Goal: Task Accomplishment & Management: Manage account settings

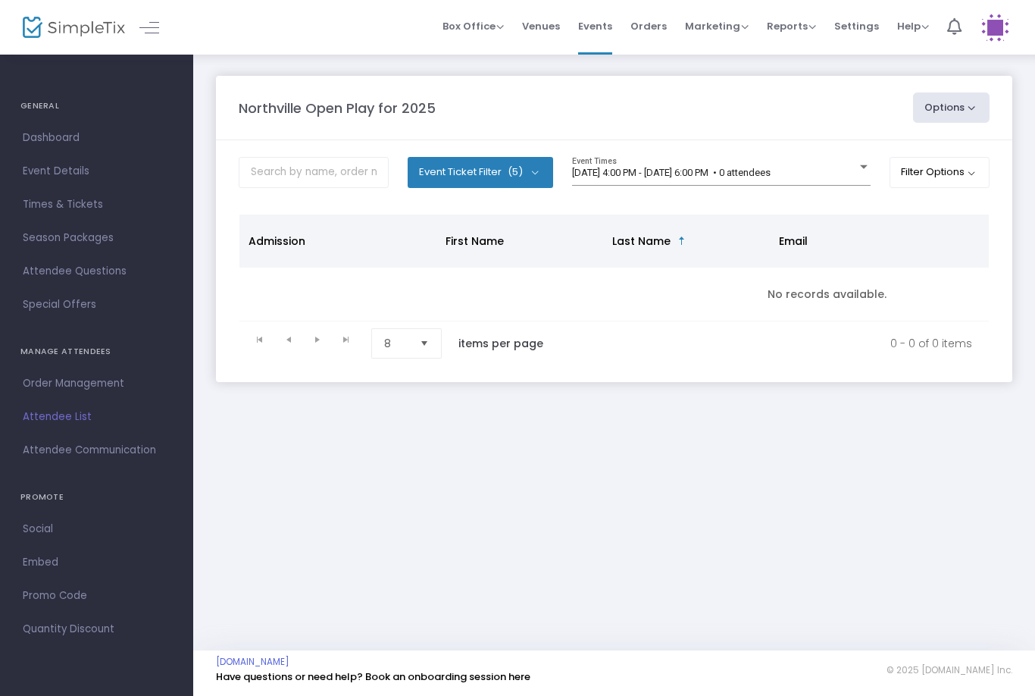
click at [771, 176] on span "[DATE] 4:00 PM - [DATE] 6:00 PM • 0 attendees" at bounding box center [671, 172] width 199 height 11
click at [771, 178] on span "[DATE] 4:00 PM - [DATE] 6:00 PM • 0 attendees" at bounding box center [671, 172] width 199 height 11
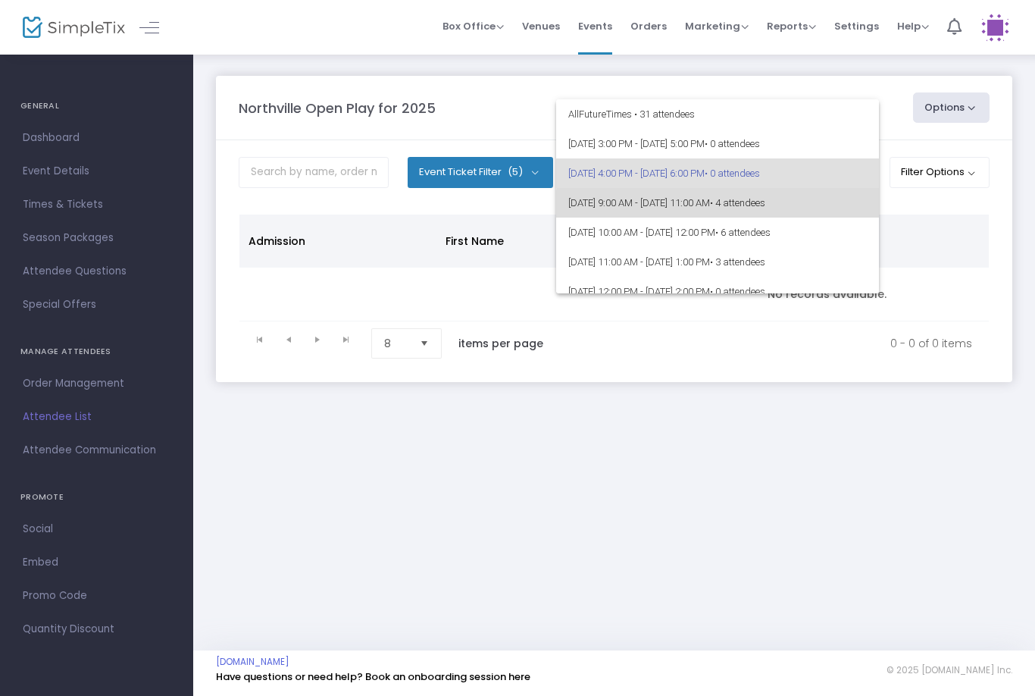
click at [811, 211] on span "9/23/2025 @ 9:00 AM - 9/23/2025 @ 11:00 AM • 4 attendees" at bounding box center [717, 203] width 299 height 30
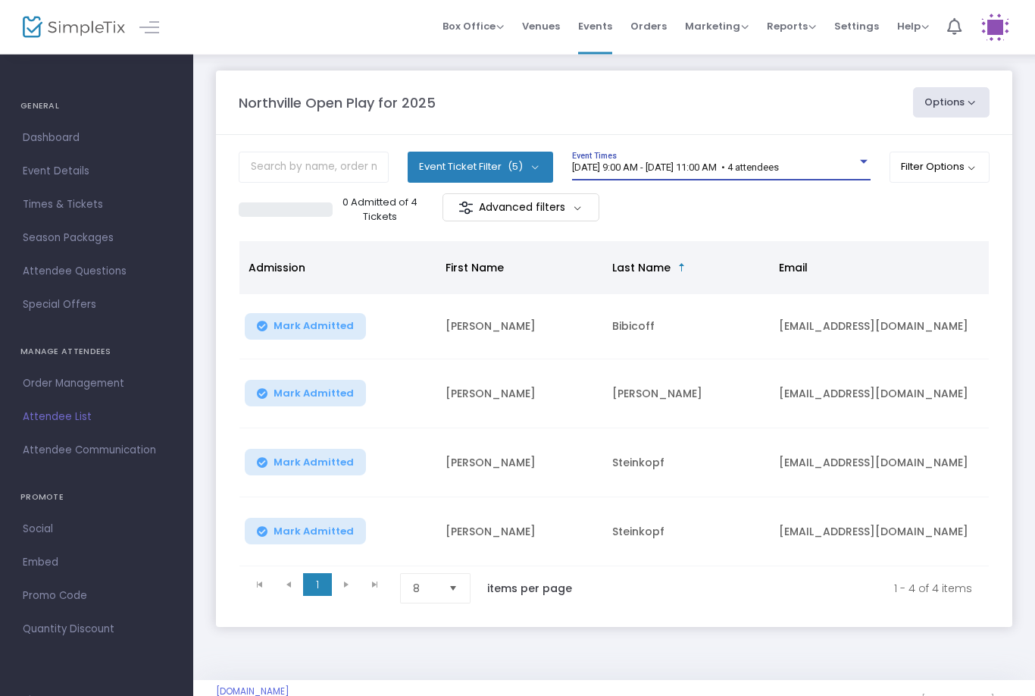
click at [779, 167] on span "[DATE] 9:00 AM - [DATE] 11:00 AM • 4 attendees" at bounding box center [675, 167] width 207 height 11
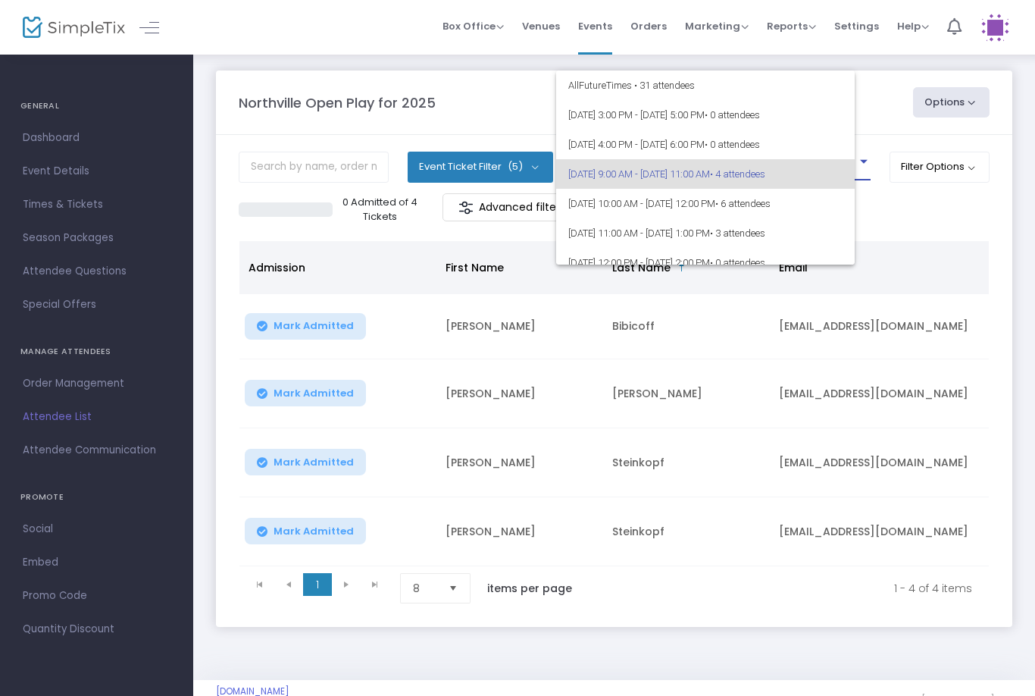
scroll to position [6, 0]
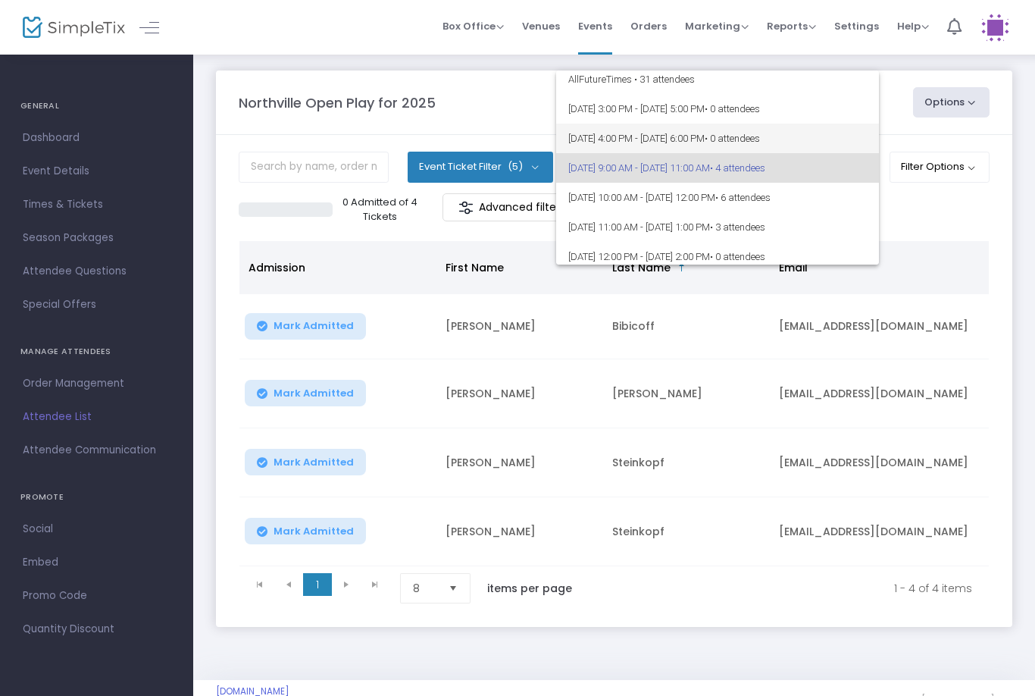
click at [825, 146] on span "9/22/2025 @ 4:00 PM - 9/22/2025 @ 6:00 PM • 0 attendees" at bounding box center [717, 139] width 299 height 30
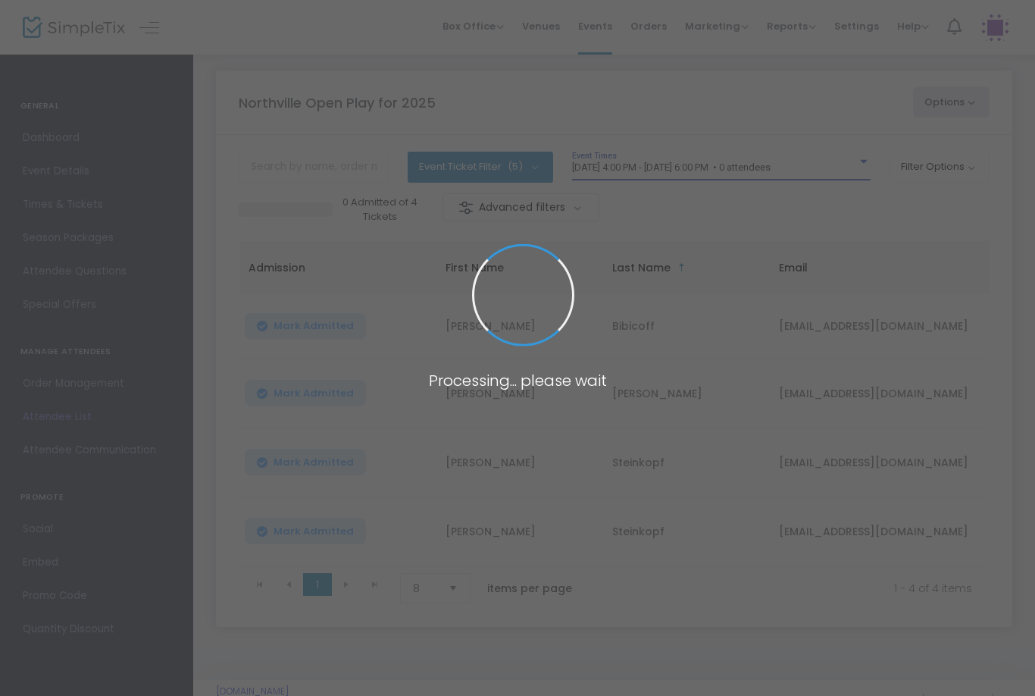
click at [830, 143] on span at bounding box center [517, 348] width 1035 height 696
click at [830, 142] on span at bounding box center [517, 348] width 1035 height 696
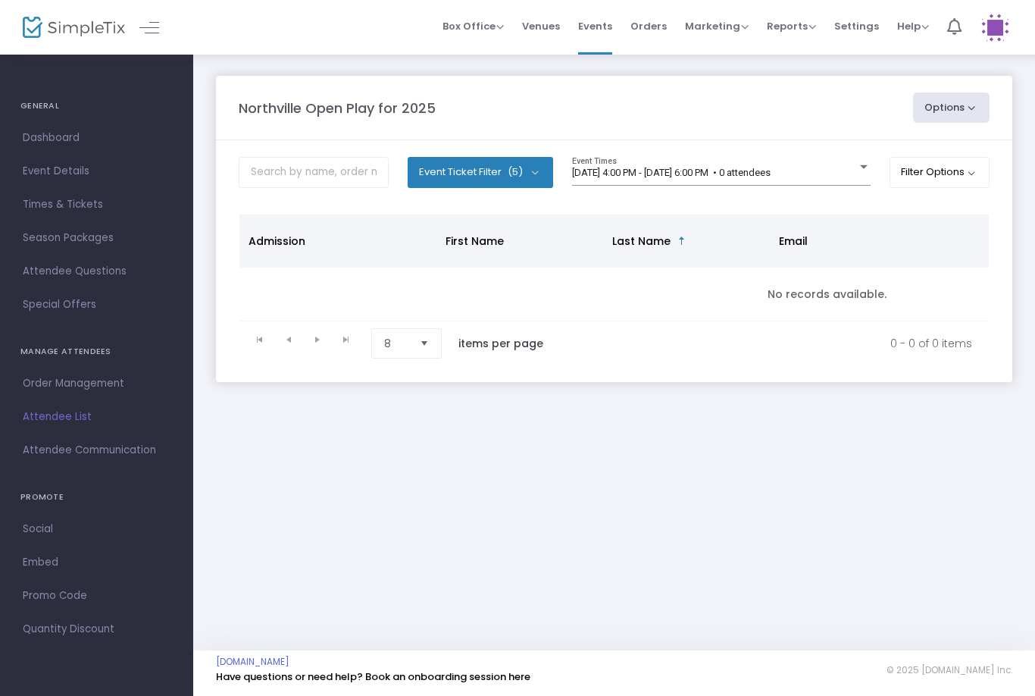
scroll to position [0, 0]
click at [767, 161] on div "9/22/2025 @ 4:00 PM - 9/22/2025 @ 6:00 PM • 0 attendees Event Times" at bounding box center [721, 171] width 299 height 29
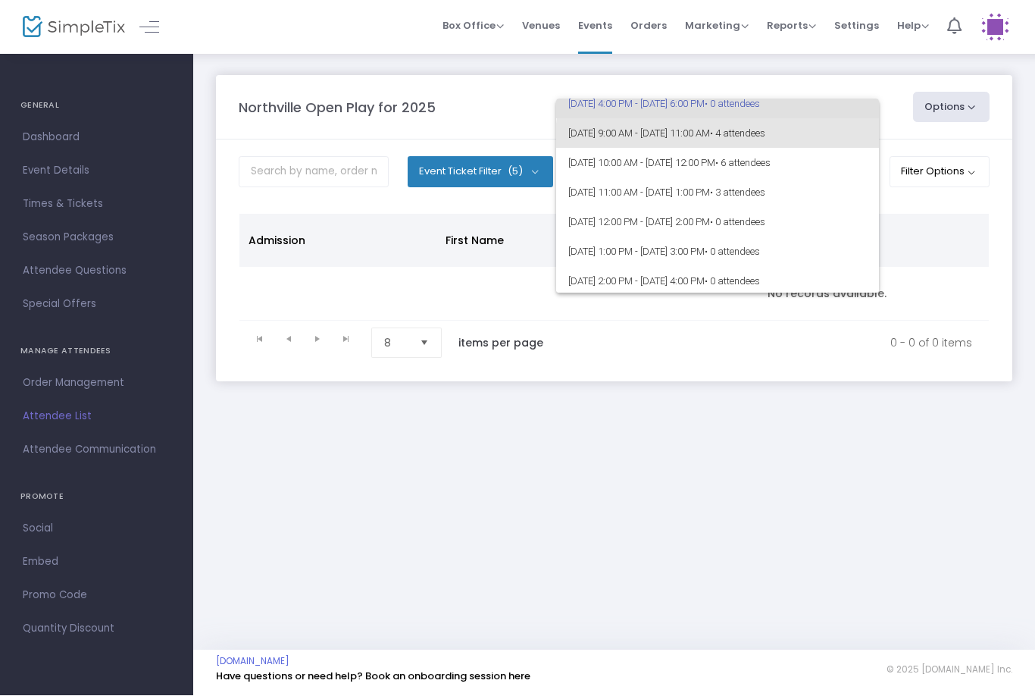
scroll to position [70, 0]
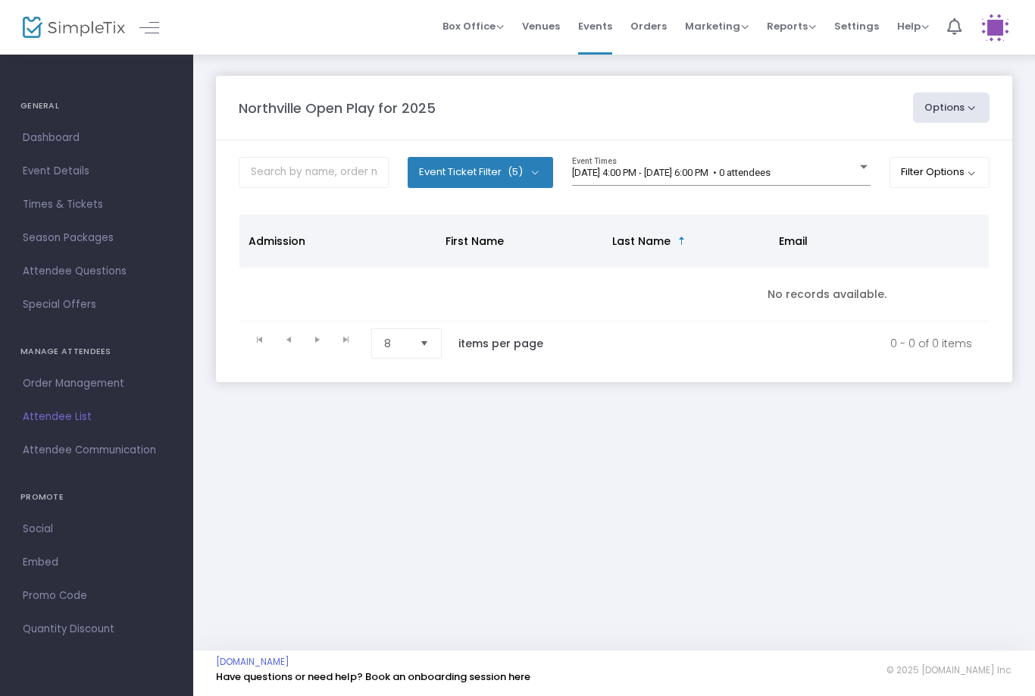
click at [771, 177] on span "[DATE] 4:00 PM - [DATE] 6:00 PM • 0 attendees" at bounding box center [671, 172] width 199 height 11
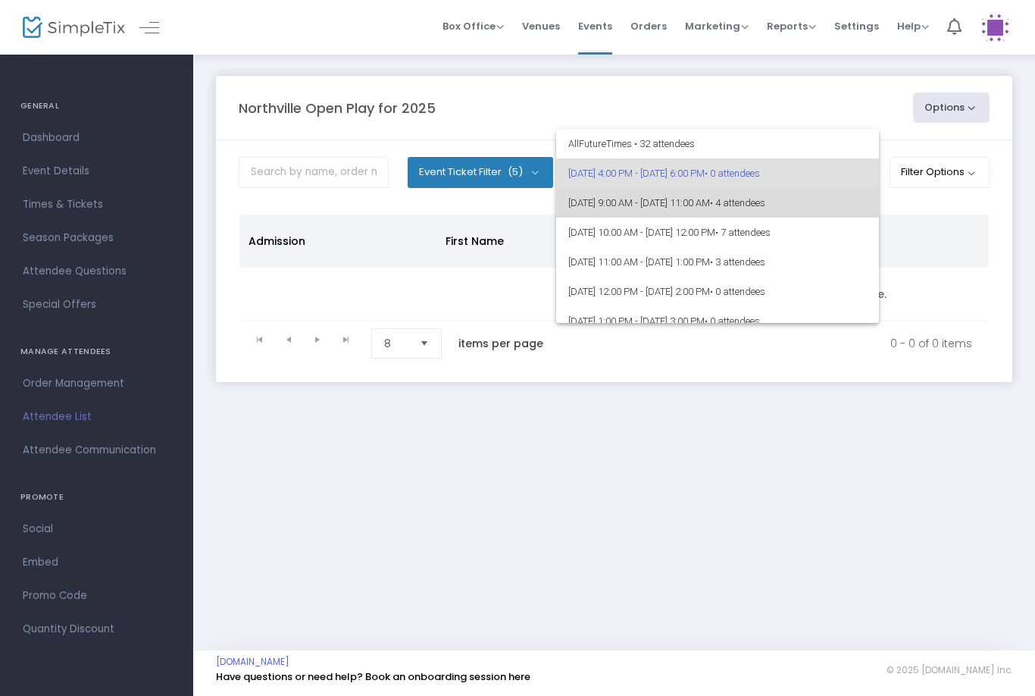
click at [829, 195] on span "[DATE] 9:00 AM - [DATE] 11:00 AM • 4 attendees" at bounding box center [717, 203] width 299 height 30
